Goal: Submit feedback/report problem

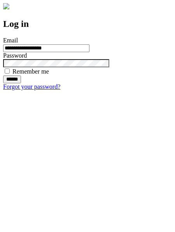
type input "**********"
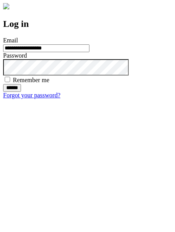
click at [21, 92] on input "******" at bounding box center [12, 88] width 18 height 8
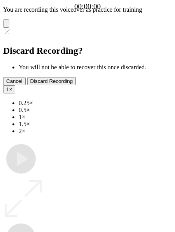
type input "**********"
